Goal: Task Accomplishment & Management: Complete application form

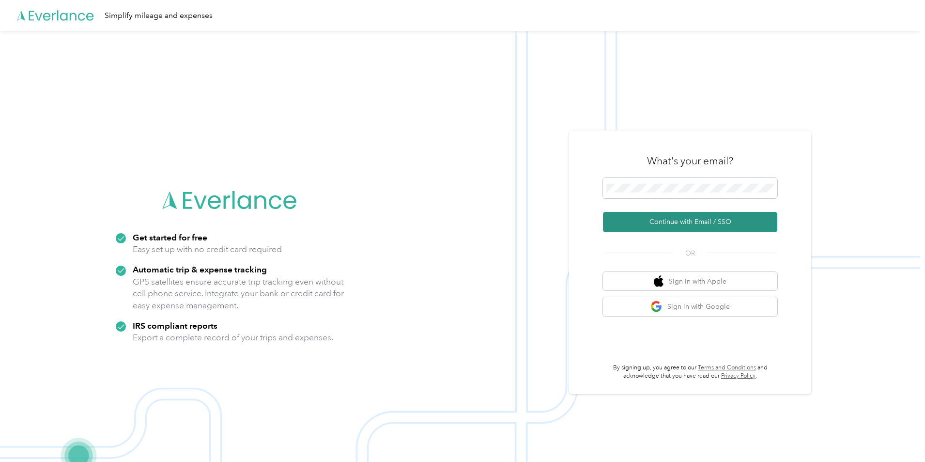
click at [690, 222] on button "Continue with Email / SSO" at bounding box center [690, 222] width 174 height 20
click at [680, 221] on button "Continue with Email / SSO" at bounding box center [690, 222] width 174 height 20
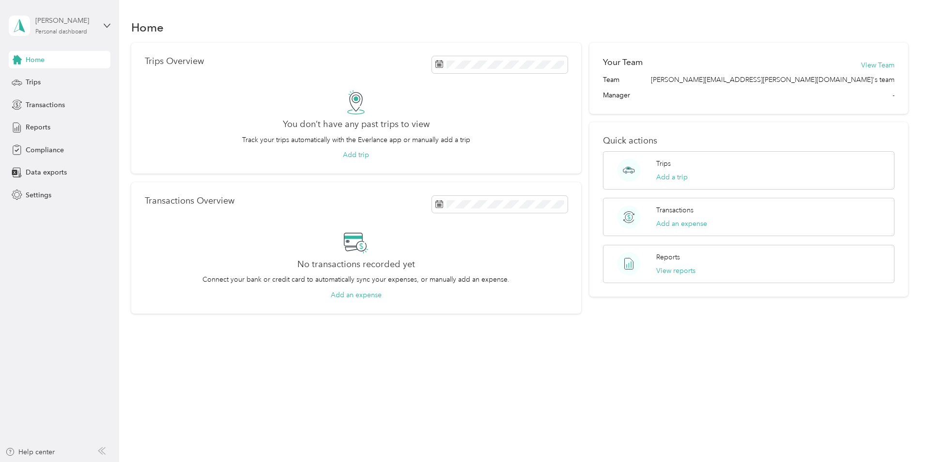
click at [95, 25] on div "[PERSON_NAME]" at bounding box center [65, 20] width 61 height 10
click at [47, 148] on span "Compliance" at bounding box center [45, 150] width 38 height 10
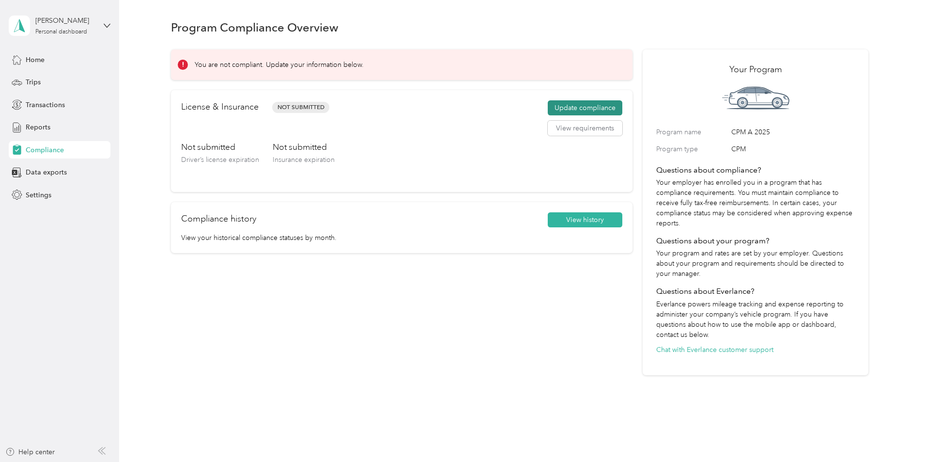
click at [566, 108] on button "Update compliance" at bounding box center [585, 107] width 75 height 15
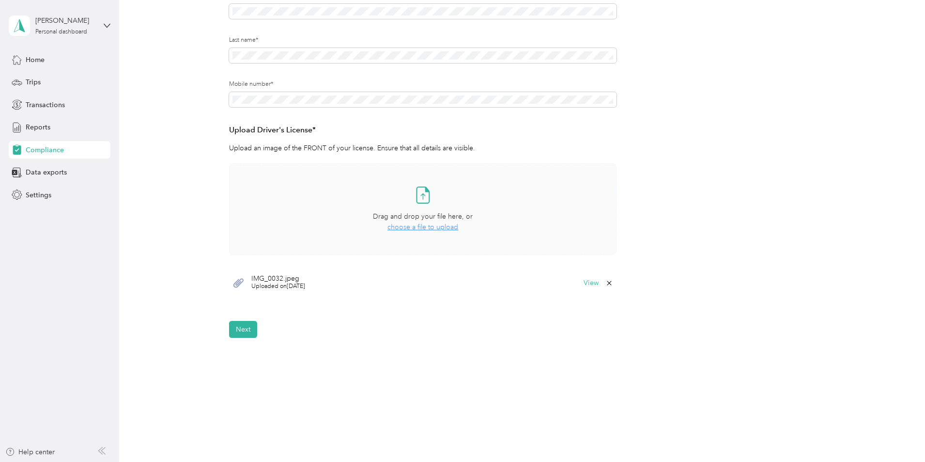
scroll to position [173, 0]
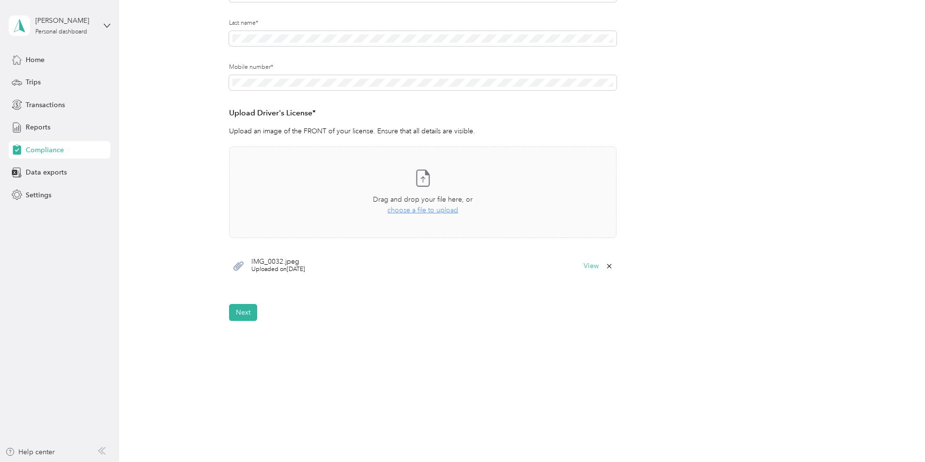
click at [196, 225] on div "Employee details & driver’s license License Insurance declaration Insurance Veh…" at bounding box center [519, 121] width 697 height 399
click at [245, 311] on button "Next" at bounding box center [243, 312] width 28 height 17
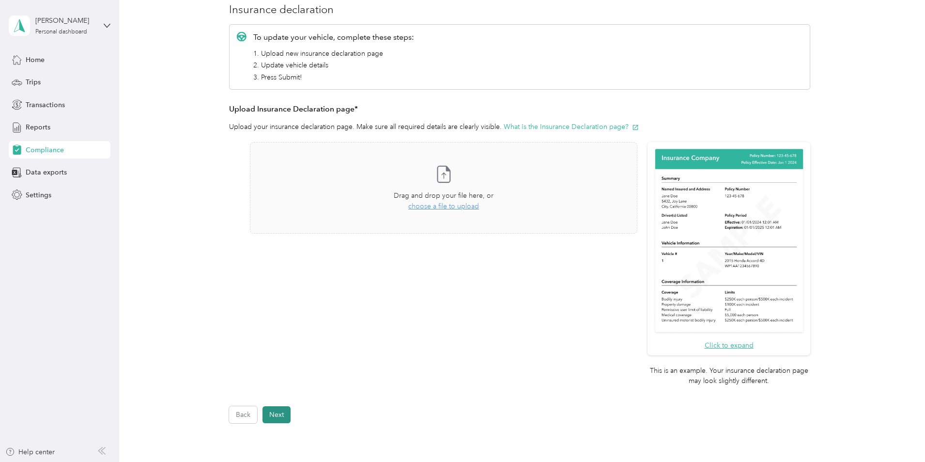
scroll to position [12, 0]
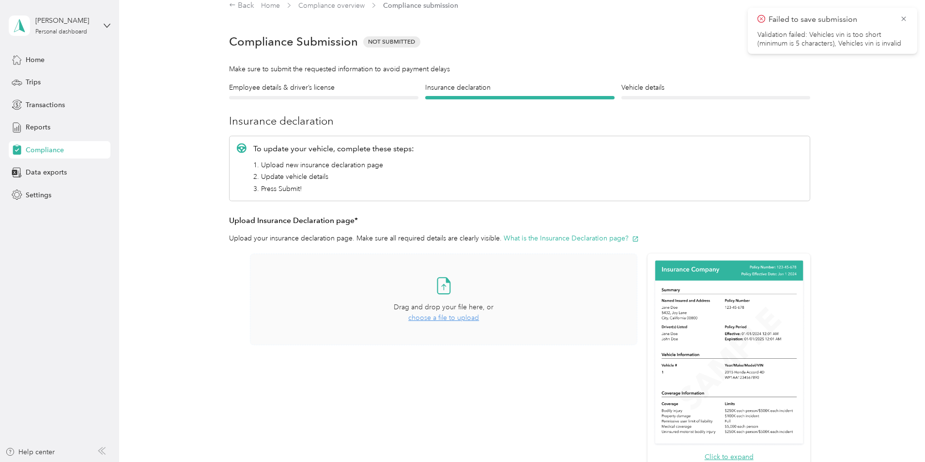
click at [431, 317] on span "choose a file to upload" at bounding box center [443, 317] width 71 height 8
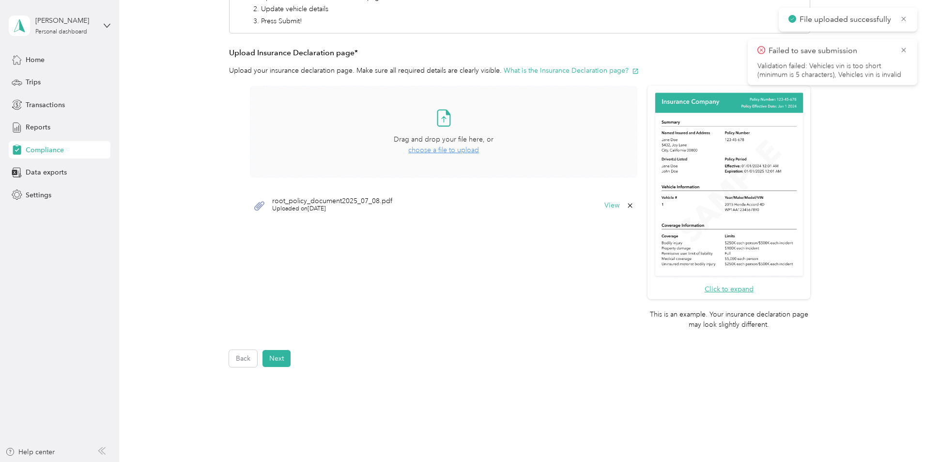
scroll to position [226, 0]
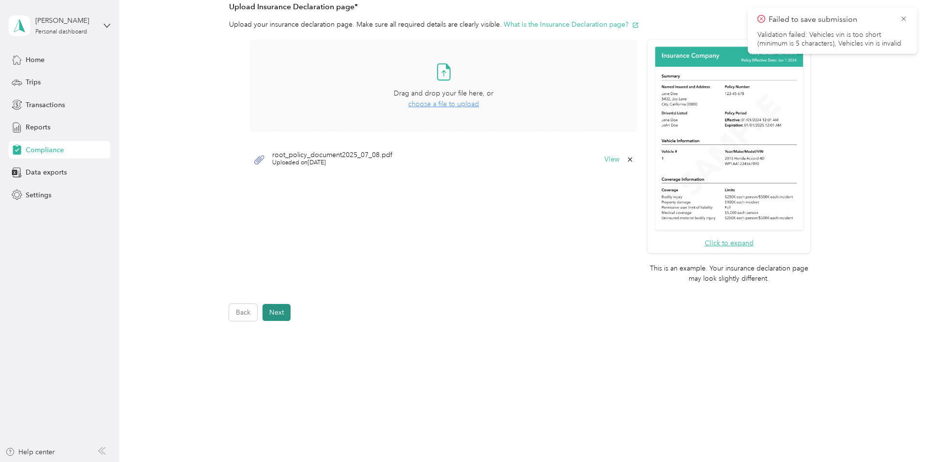
click at [278, 314] on button "Next" at bounding box center [276, 312] width 28 height 17
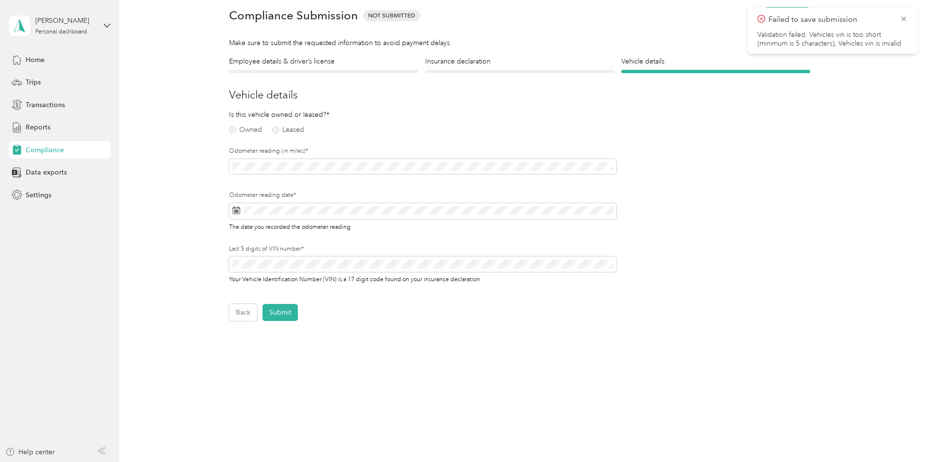
scroll to position [12, 0]
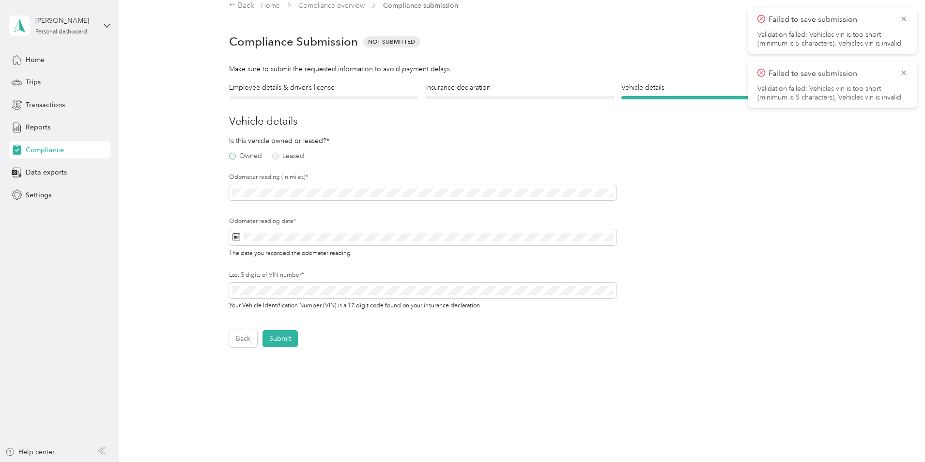
click at [254, 156] on label "Owned" at bounding box center [245, 156] width 33 height 7
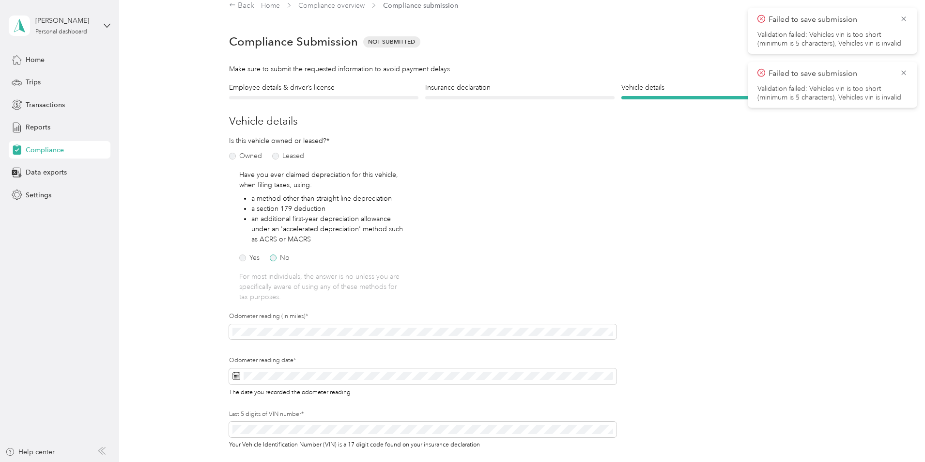
click at [278, 261] on label "No" at bounding box center [280, 257] width 20 height 7
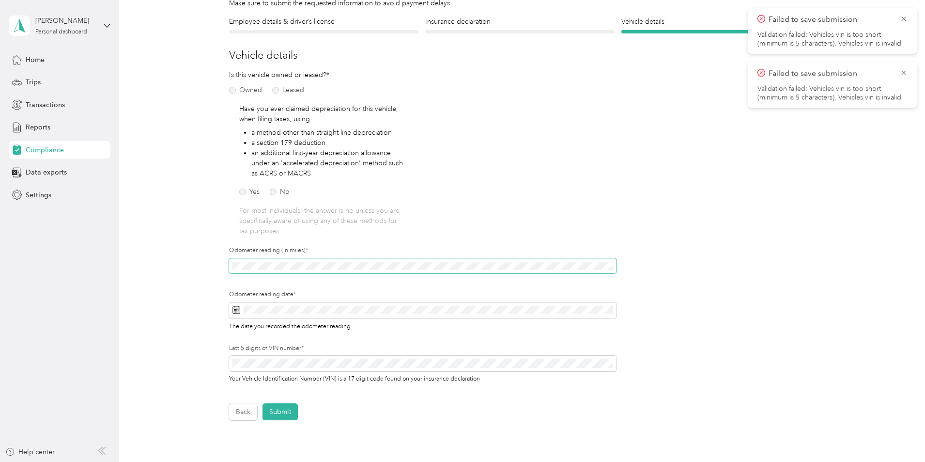
scroll to position [61, 0]
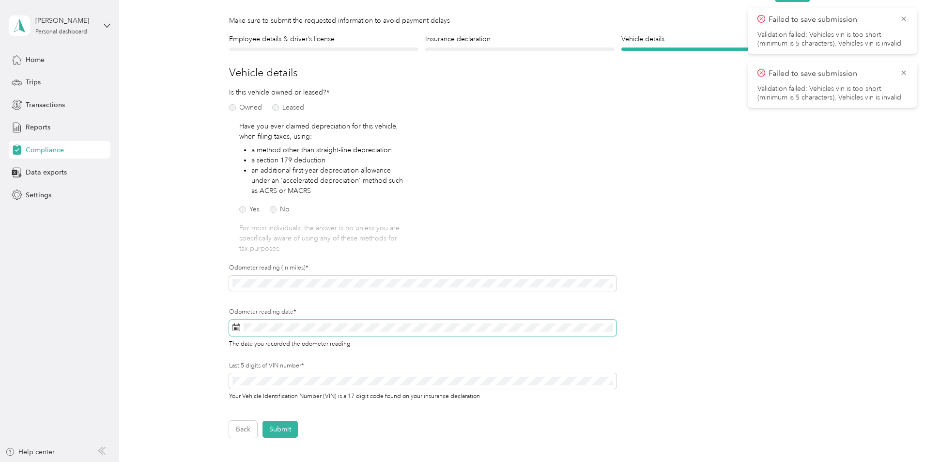
click at [234, 327] on icon at bounding box center [236, 327] width 8 height 8
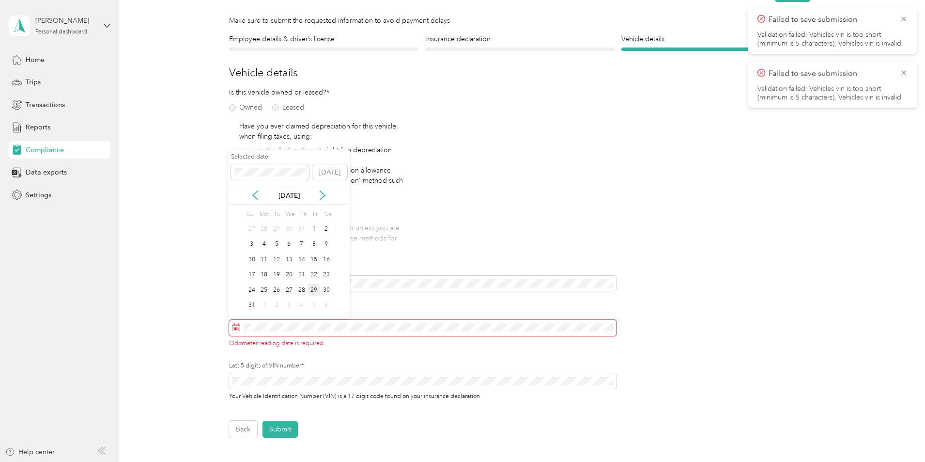
click at [311, 290] on div "29" at bounding box center [314, 290] width 13 height 12
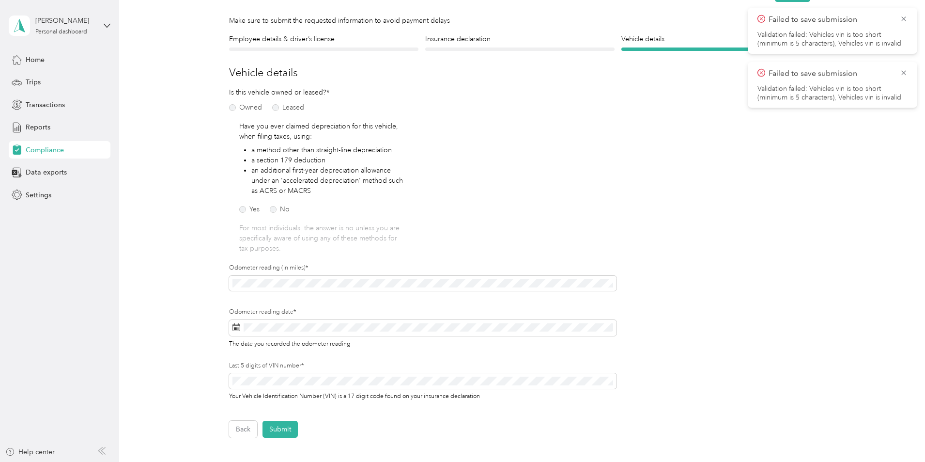
click at [523, 416] on form "Employee details & driver’s license License Insurance declaration Insurance Veh…" at bounding box center [519, 235] width 581 height 403
click at [276, 428] on button "Submit" at bounding box center [279, 428] width 35 height 17
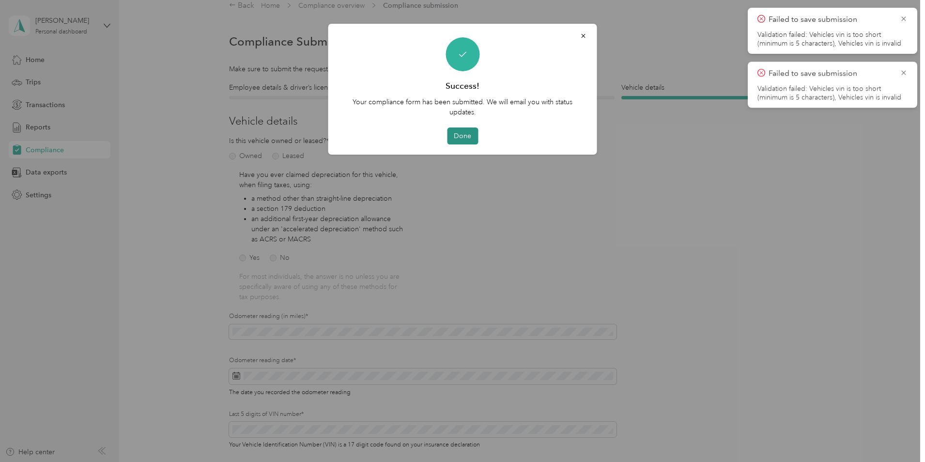
click at [460, 138] on button "Done" at bounding box center [462, 135] width 31 height 17
